Goal: Transaction & Acquisition: Purchase product/service

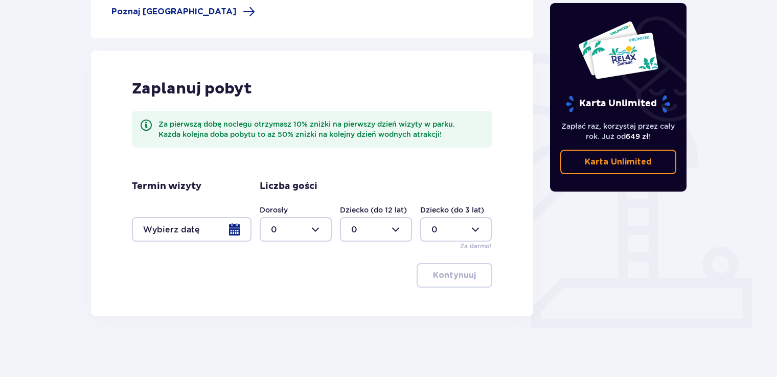
scroll to position [200, 0]
click at [239, 235] on div at bounding box center [192, 229] width 120 height 25
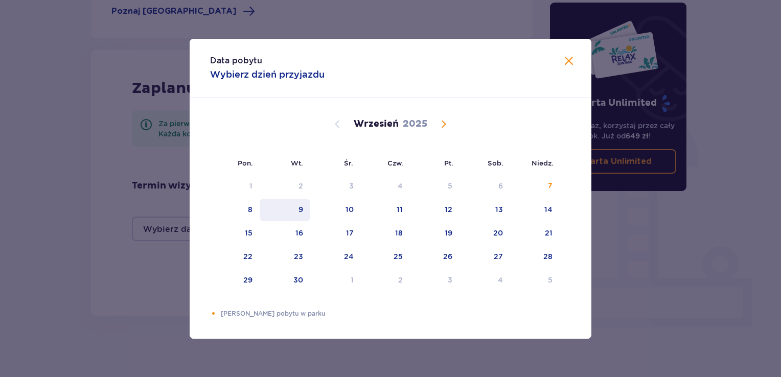
click at [302, 208] on div "9" at bounding box center [300, 209] width 5 height 10
click at [570, 62] on span at bounding box center [569, 61] width 12 height 12
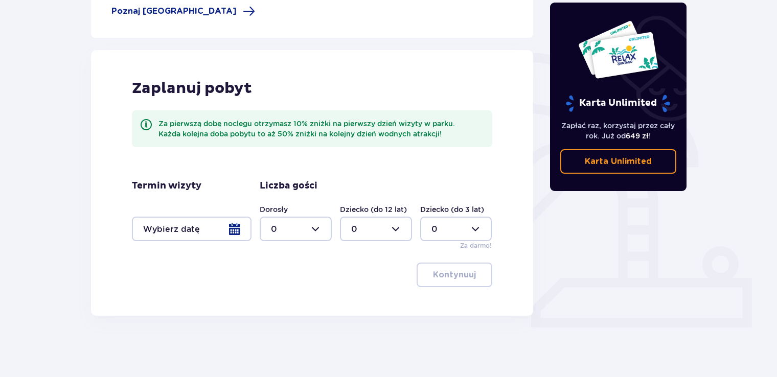
click at [228, 238] on div at bounding box center [192, 229] width 120 height 25
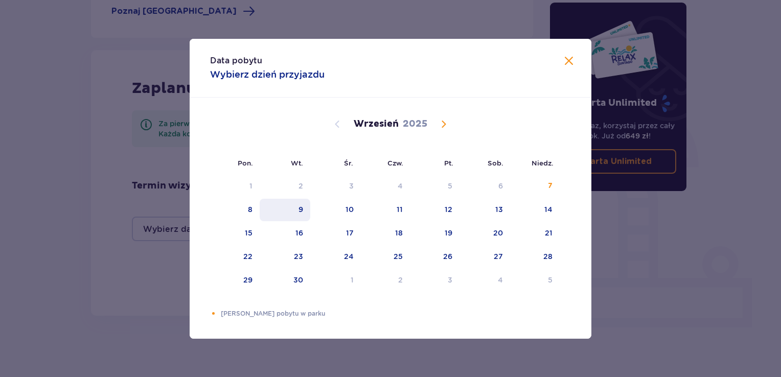
click at [308, 207] on div "9" at bounding box center [285, 210] width 51 height 22
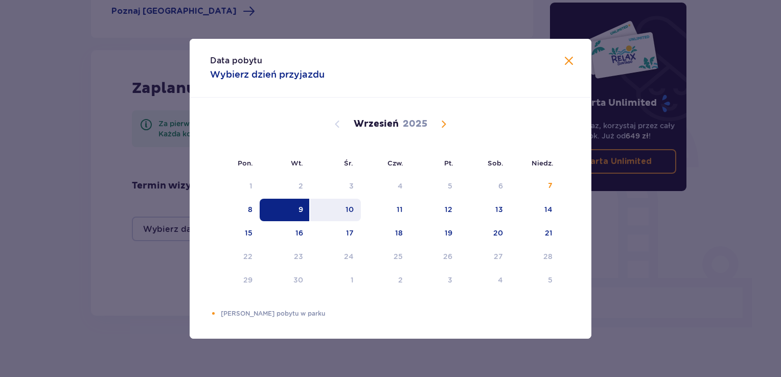
click at [337, 206] on div "10" at bounding box center [335, 210] width 51 height 22
type input "09.09.25 - 10.09.25"
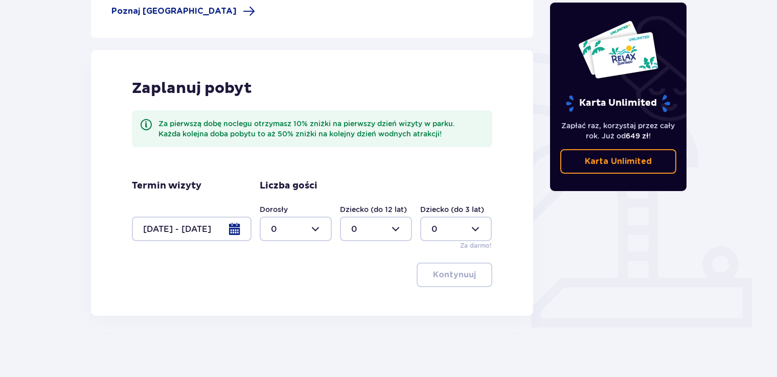
click at [206, 229] on div at bounding box center [192, 229] width 120 height 25
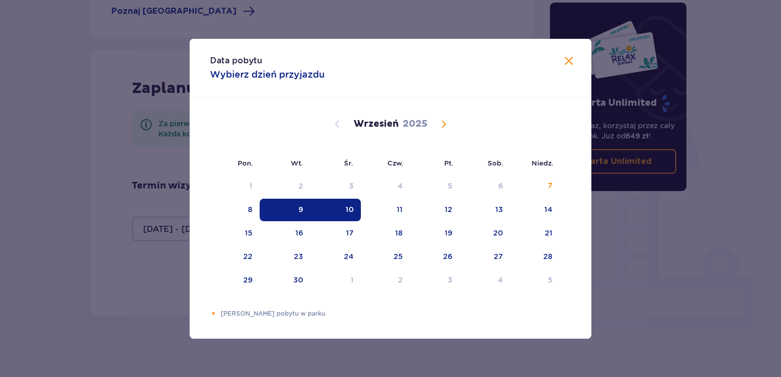
click at [566, 64] on span at bounding box center [569, 61] width 12 height 12
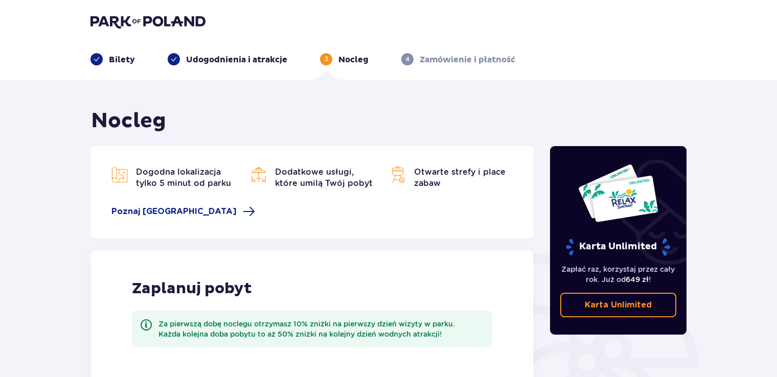
click at [104, 25] on img at bounding box center [147, 21] width 115 height 14
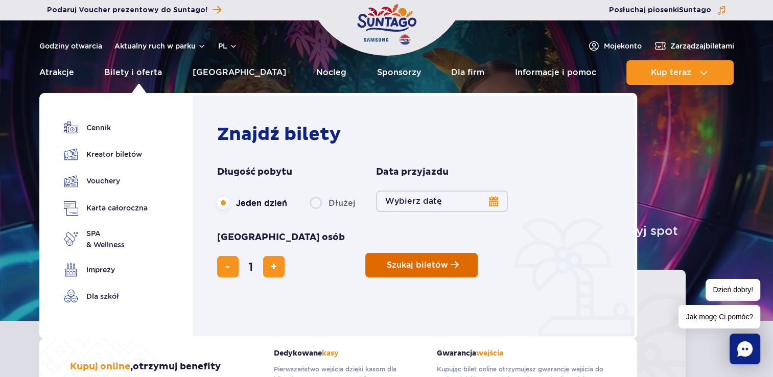
click at [387, 261] on span "Szukaj biletów" at bounding box center [417, 265] width 61 height 9
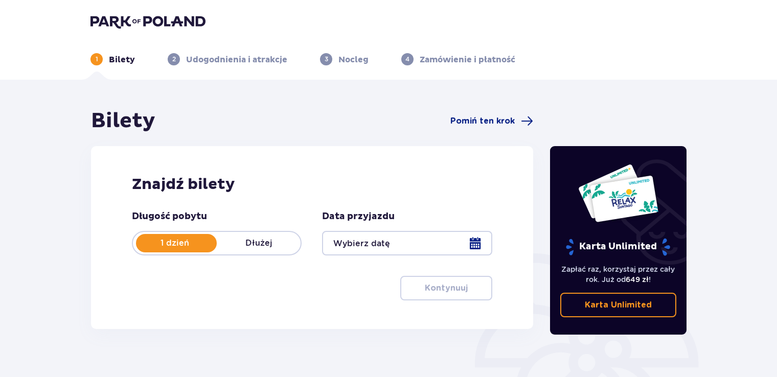
click at [395, 236] on div at bounding box center [407, 243] width 170 height 25
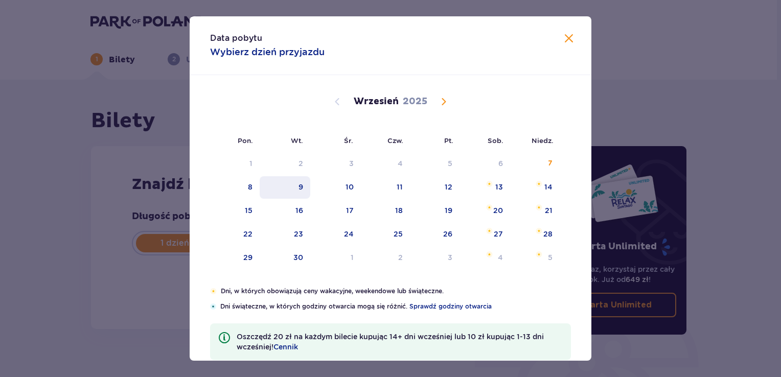
click at [303, 187] on div "9" at bounding box center [285, 187] width 51 height 22
type input "09.09.25"
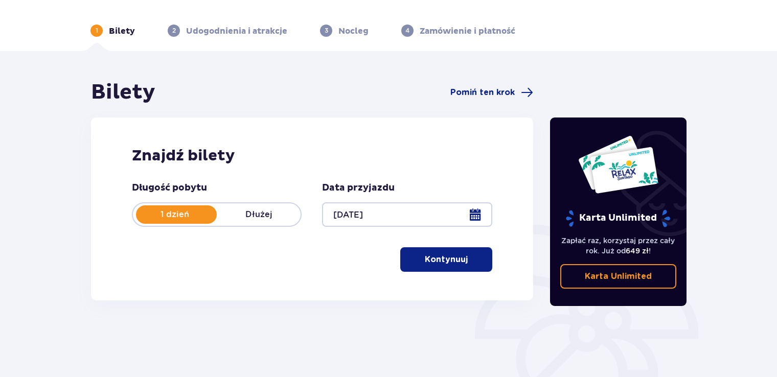
scroll to position [51, 0]
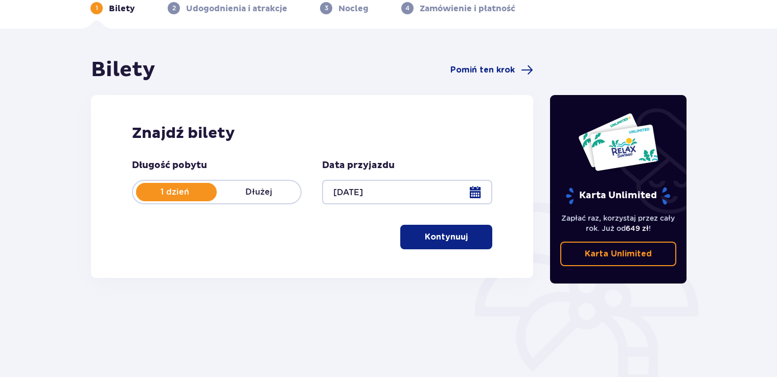
click at [450, 240] on p "Kontynuuj" at bounding box center [446, 236] width 43 height 11
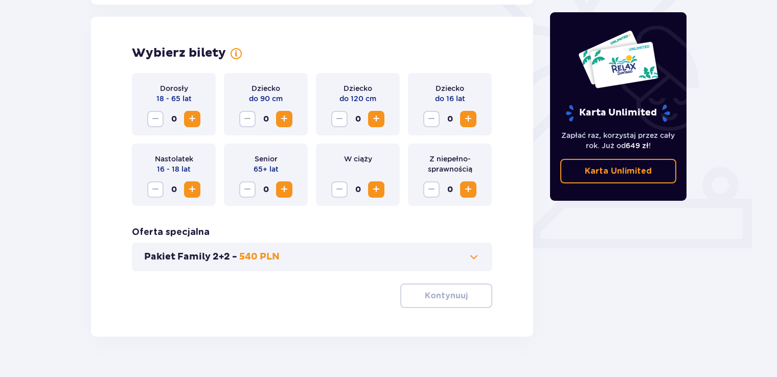
scroll to position [284, 0]
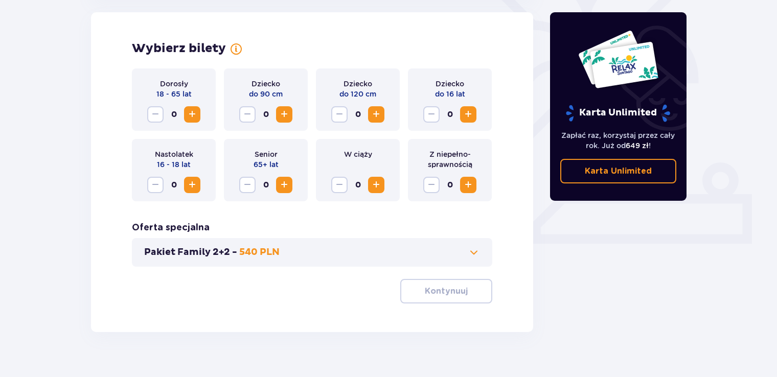
click at [194, 112] on span "Increase" at bounding box center [192, 114] width 12 height 12
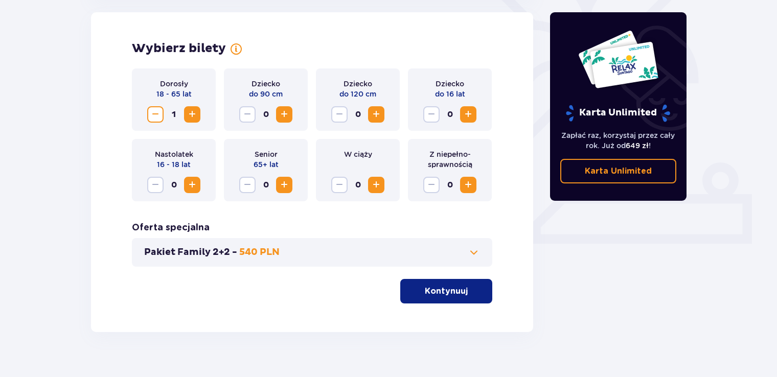
click at [192, 111] on span "Increase" at bounding box center [192, 114] width 12 height 12
click at [153, 115] on span "Decrease" at bounding box center [155, 114] width 12 height 12
click at [193, 108] on span "Increase" at bounding box center [192, 114] width 12 height 12
click at [448, 289] on p "Kontynuuj" at bounding box center [446, 291] width 43 height 11
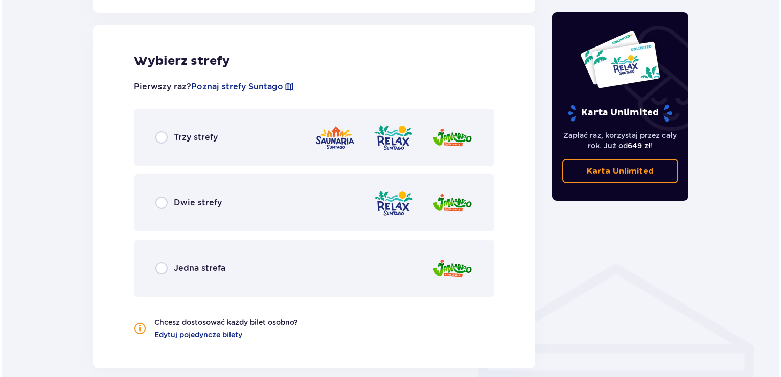
scroll to position [567, 0]
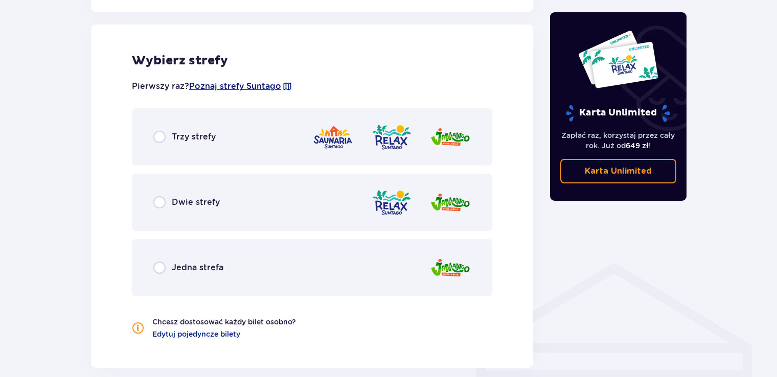
click at [235, 86] on span "Poznaj strefy Suntago" at bounding box center [235, 86] width 92 height 11
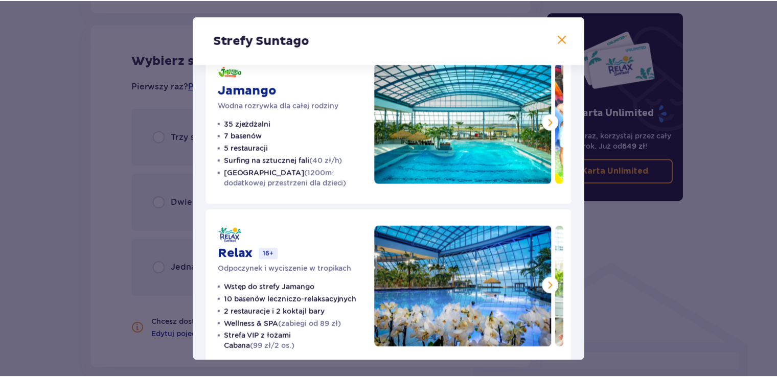
scroll to position [5, 0]
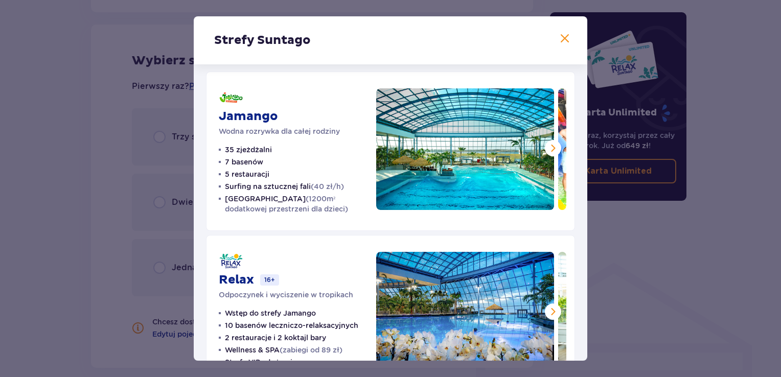
click at [562, 37] on span at bounding box center [565, 39] width 12 height 12
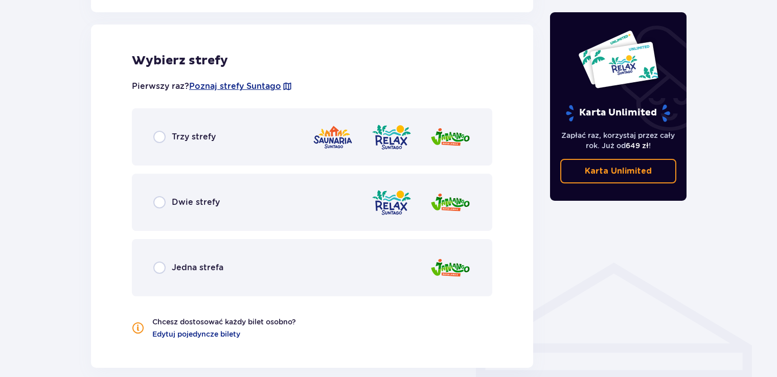
click at [253, 214] on div "Dwie strefy" at bounding box center [312, 202] width 360 height 57
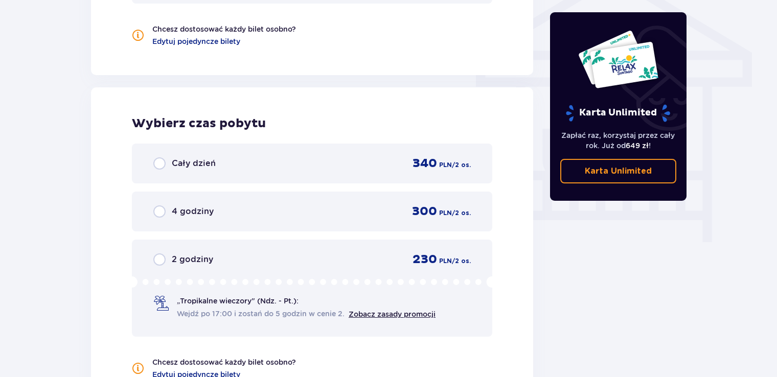
scroll to position [872, 0]
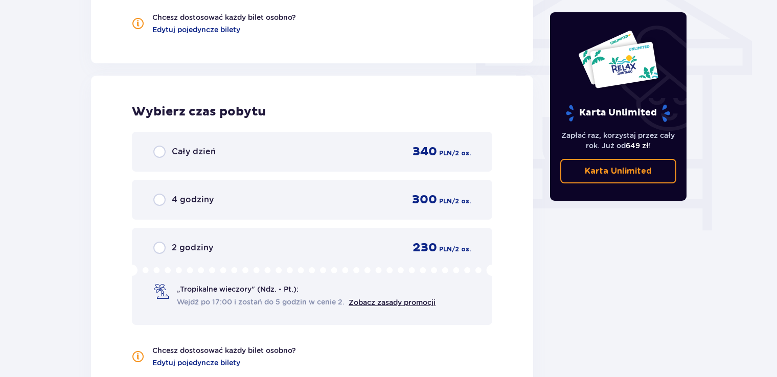
click at [217, 160] on div "Cały dzień 340 PLN / 2 os." at bounding box center [312, 152] width 360 height 40
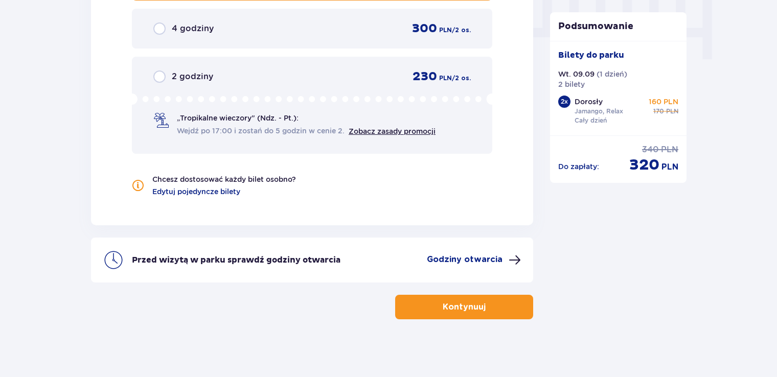
scroll to position [1045, 0]
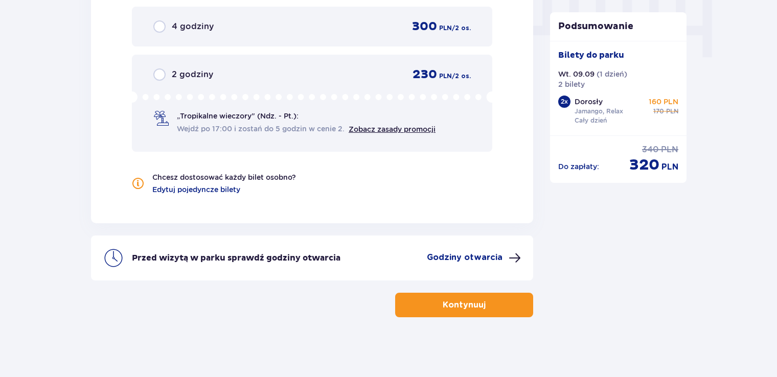
click at [446, 253] on p "Godziny otwarcia" at bounding box center [465, 257] width 76 height 11
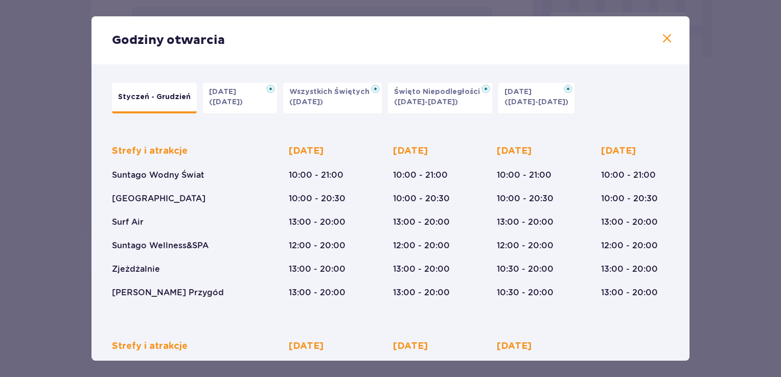
click at [662, 41] on span at bounding box center [667, 39] width 12 height 12
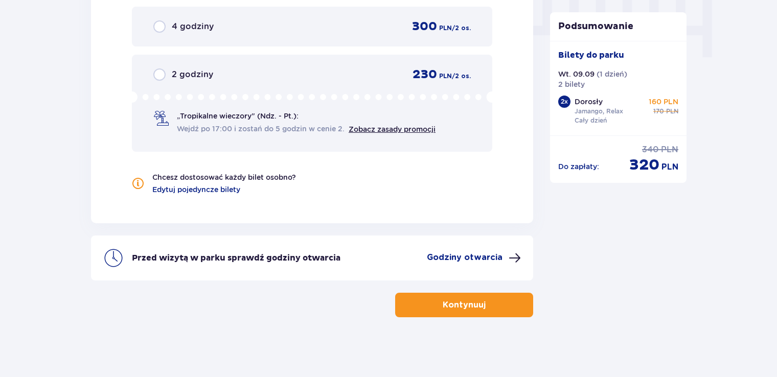
click at [461, 300] on p "Kontynuuj" at bounding box center [464, 304] width 43 height 11
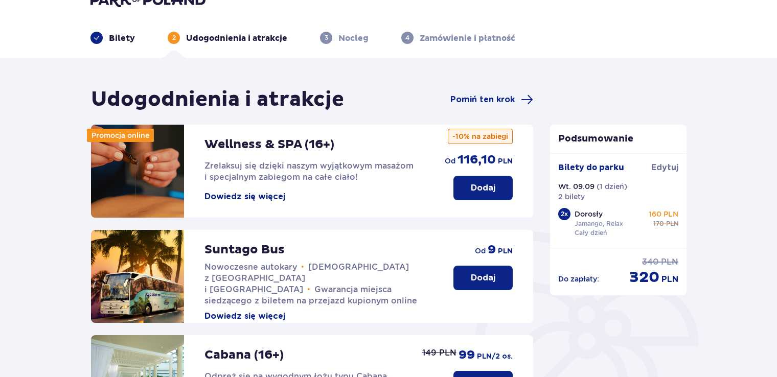
scroll to position [9, 0]
